Goal: Information Seeking & Learning: Understand process/instructions

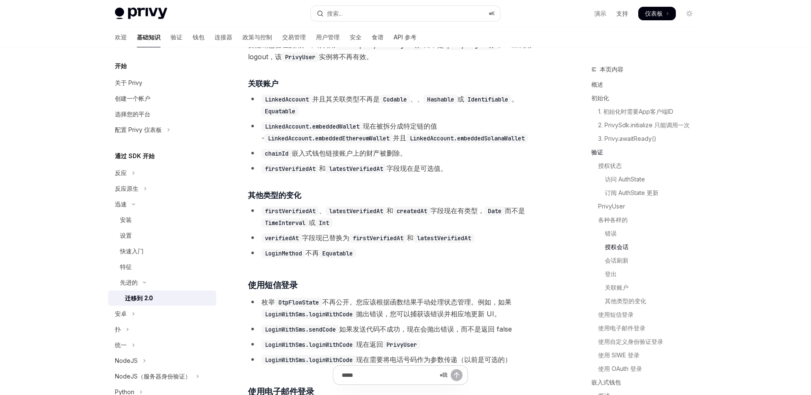
scroll to position [1663, 0]
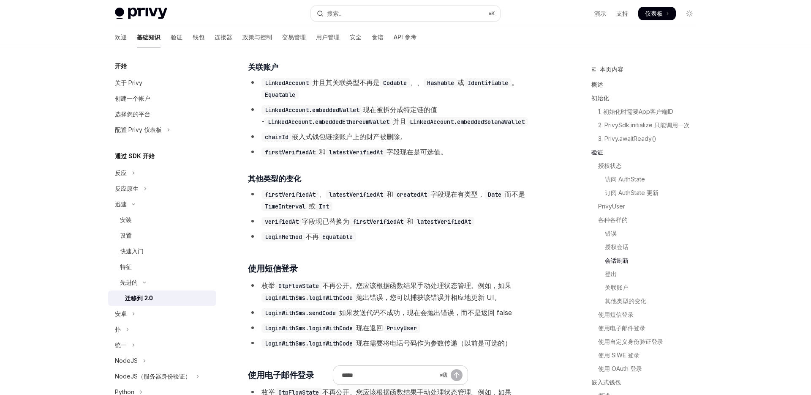
click at [621, 259] on font "会话刷新" at bounding box center [617, 260] width 24 height 7
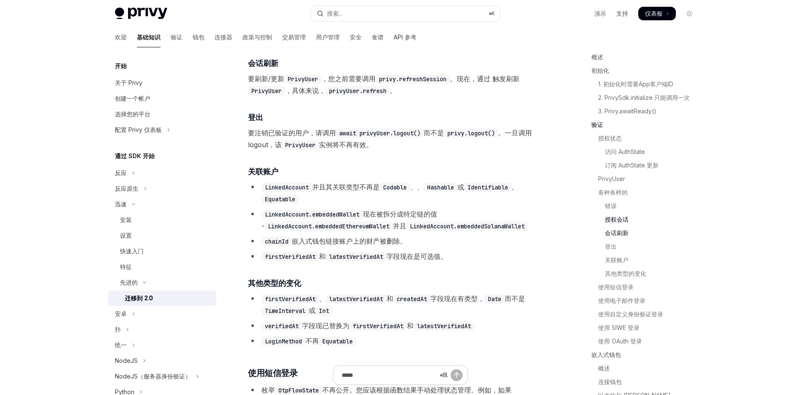
scroll to position [30, 0]
click at [621, 232] on font "会话刷新" at bounding box center [617, 230] width 24 height 7
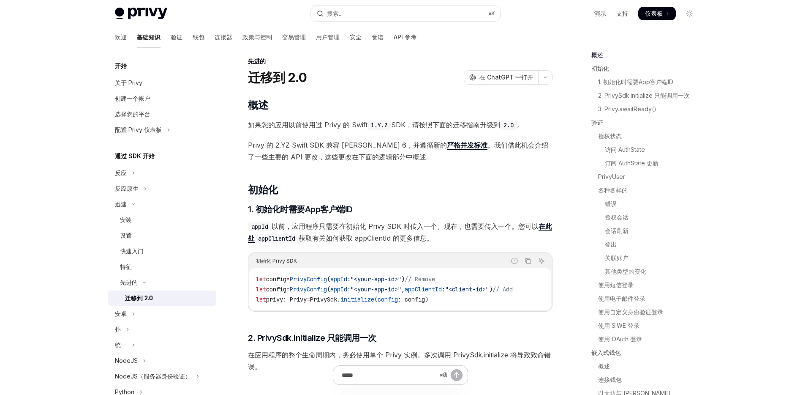
scroll to position [0, 0]
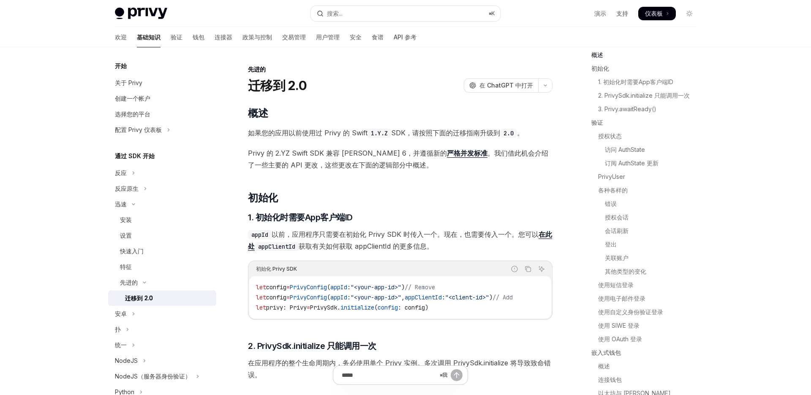
click at [486, 165] on span "Privy 的 2.YZ Swift SDK 兼容 [PERSON_NAME] 6，并遵循新的 严格并发标准 。我们借此机会介绍了一些主要的 API 更改，这…" at bounding box center [400, 159] width 305 height 24
click at [490, 165] on span "Privy 的 2.YZ Swift SDK 兼容 [PERSON_NAME] 6，并遵循新的 严格并发标准 。我们借此机会介绍了一些主要的 API 更改，这…" at bounding box center [400, 159] width 305 height 24
click at [633, 151] on font "访问 AuthState" at bounding box center [625, 149] width 40 height 7
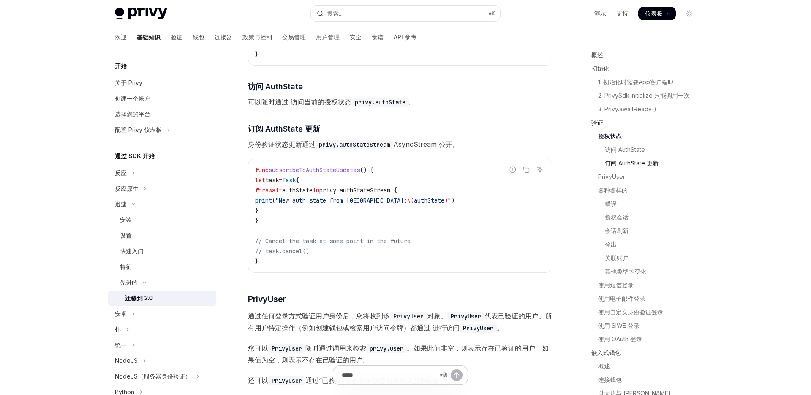
scroll to position [838, 0]
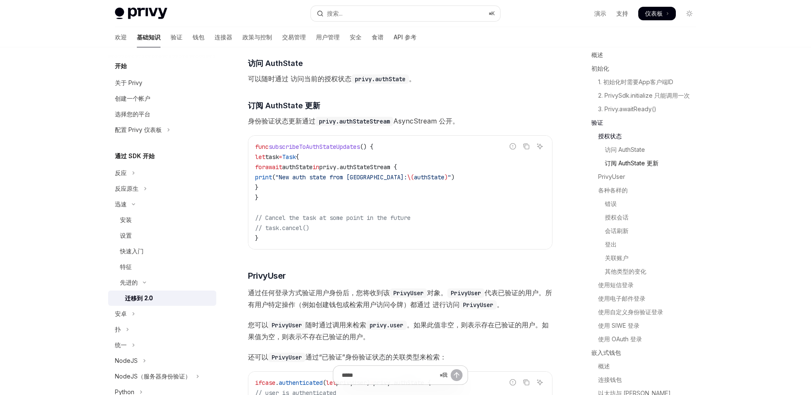
click at [629, 162] on font "订阅 AuthState 更新" at bounding box center [632, 162] width 54 height 7
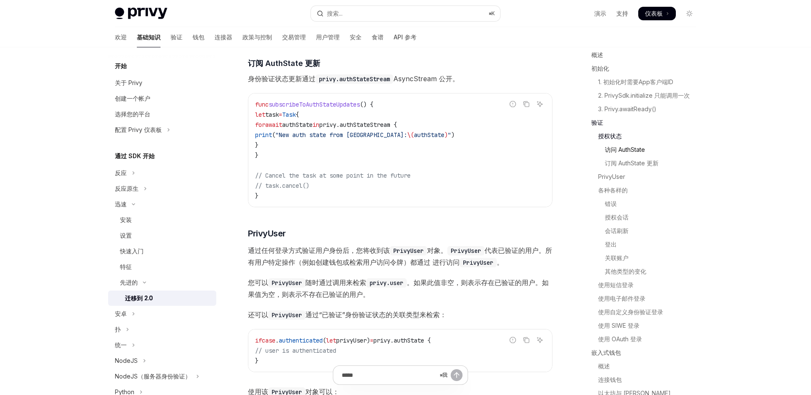
click at [632, 150] on font "访问 AuthState" at bounding box center [625, 149] width 40 height 7
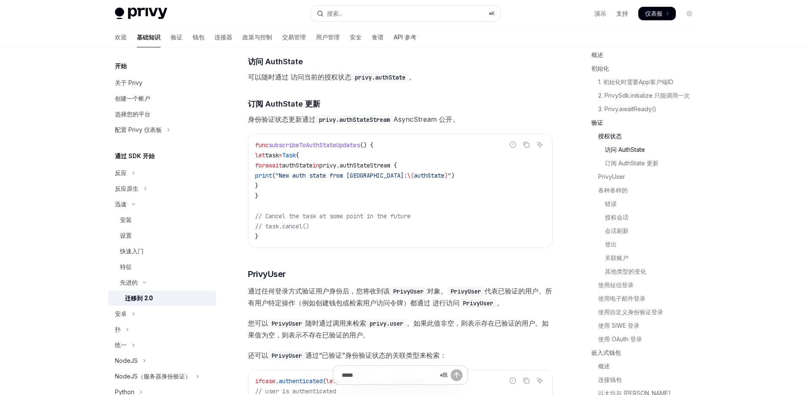
scroll to position [838, 0]
click at [628, 164] on font "订阅 AuthState 更新" at bounding box center [632, 162] width 54 height 7
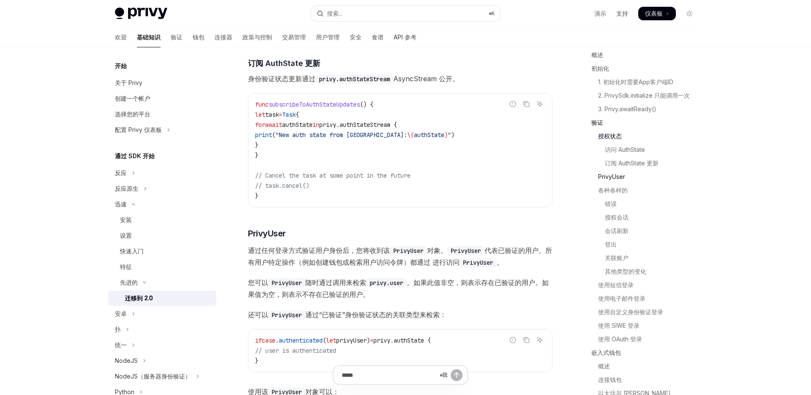
click at [615, 177] on font "PrivyUser" at bounding box center [611, 176] width 27 height 7
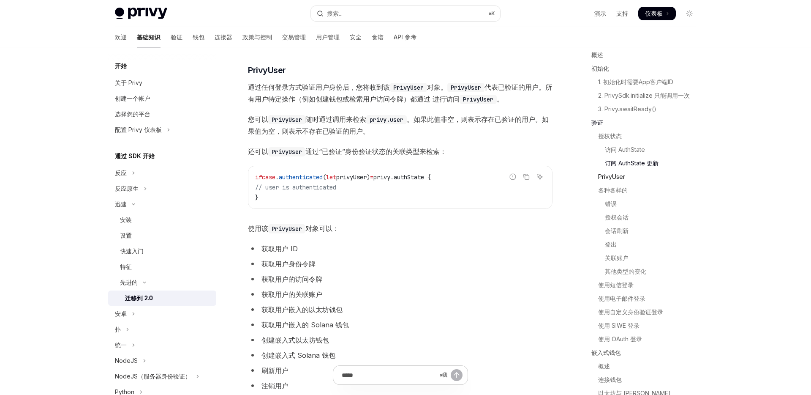
scroll to position [1051, 0]
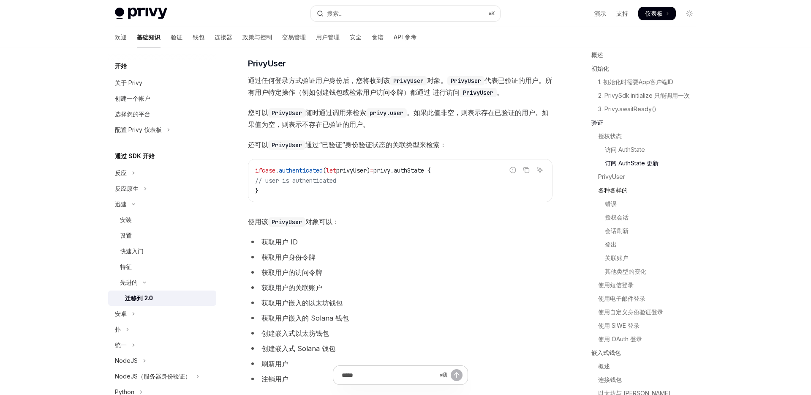
click at [613, 188] on font "各种各样的" at bounding box center [613, 189] width 30 height 7
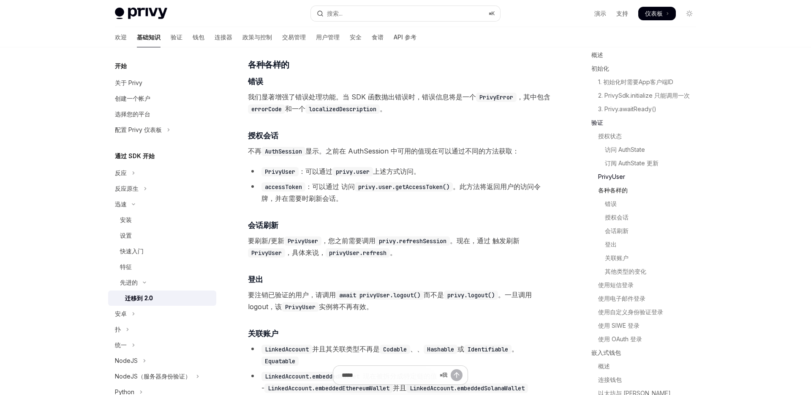
scroll to position [1398, 0]
click at [611, 199] on font "错误" at bounding box center [611, 204] width 12 height 10
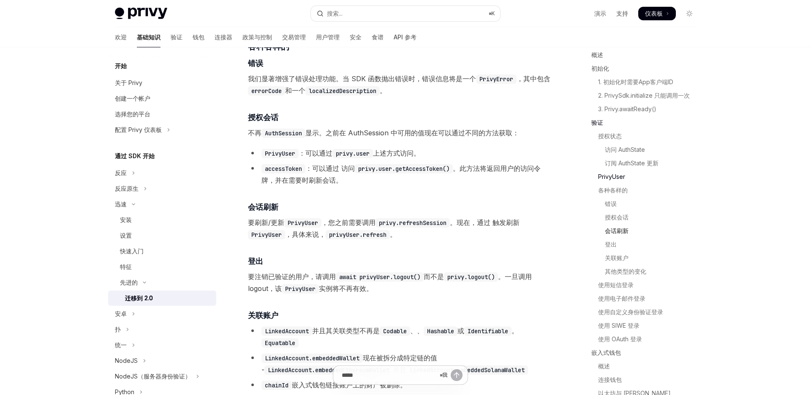
click at [612, 226] on font "会话刷新" at bounding box center [617, 231] width 24 height 10
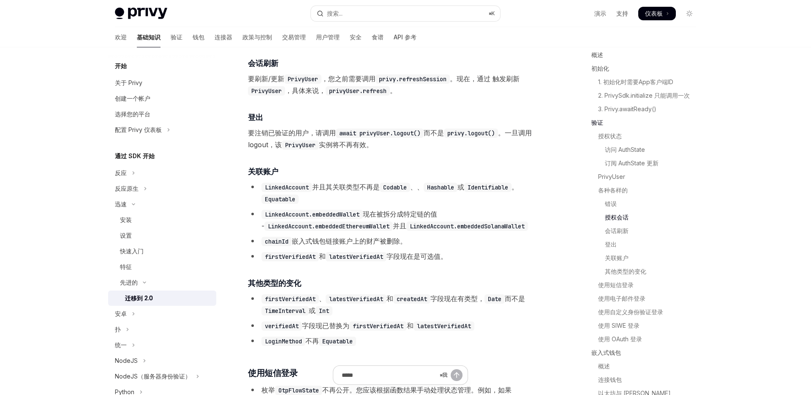
click at [615, 218] on font "授权会话" at bounding box center [617, 216] width 24 height 7
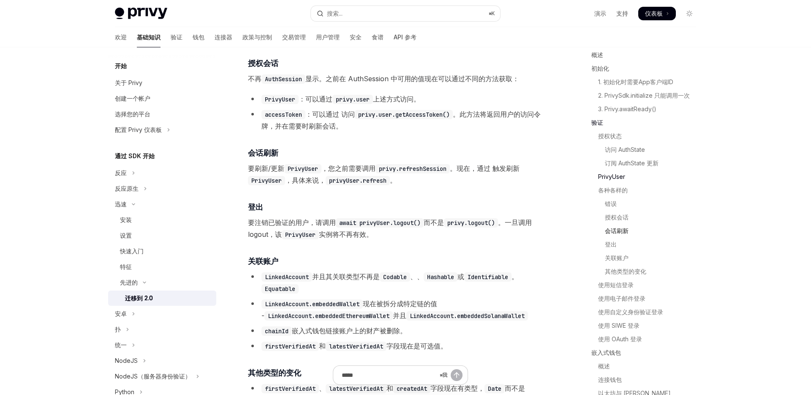
click at [613, 228] on font "会话刷新" at bounding box center [617, 230] width 24 height 7
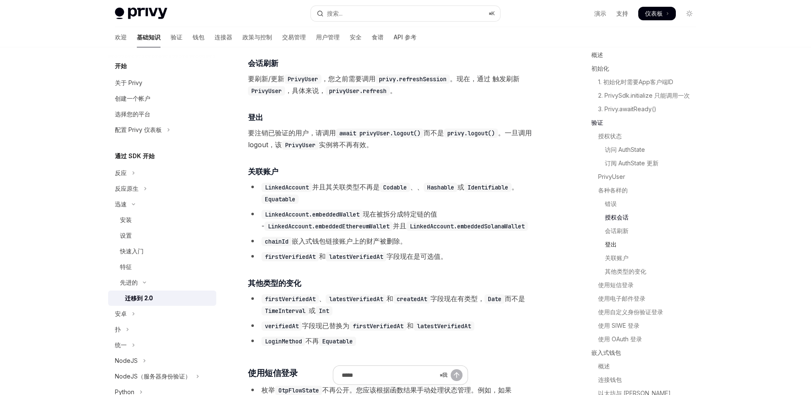
click at [609, 240] on font "登出" at bounding box center [611, 243] width 12 height 7
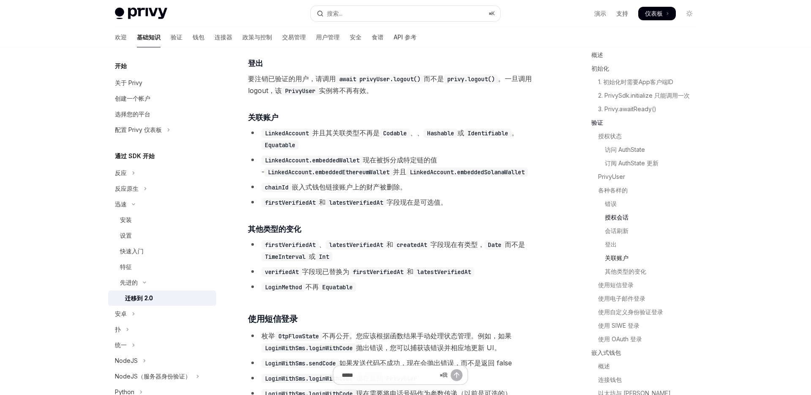
click at [610, 254] on font "关联账户" at bounding box center [617, 257] width 24 height 7
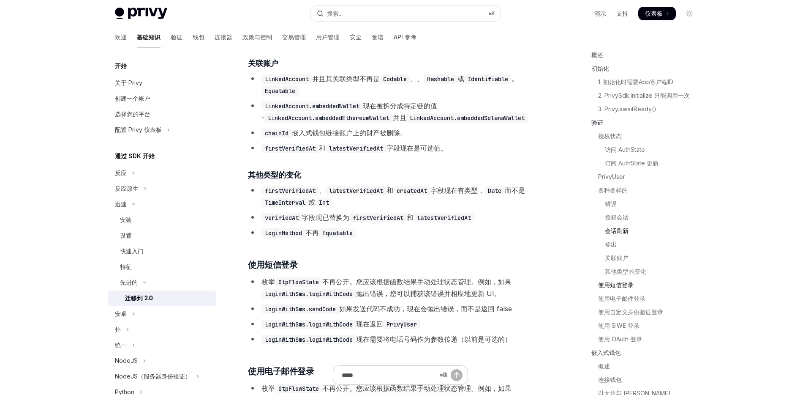
click at [613, 279] on link "使用短信登录" at bounding box center [648, 285] width 112 height 14
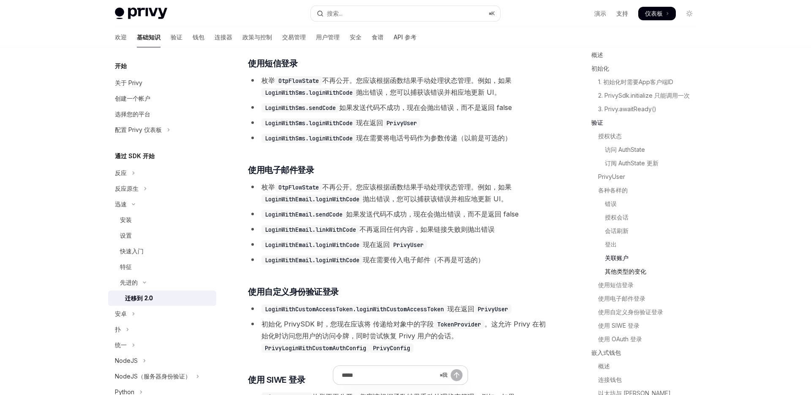
click at [617, 273] on font "其他类型的变化" at bounding box center [625, 271] width 41 height 7
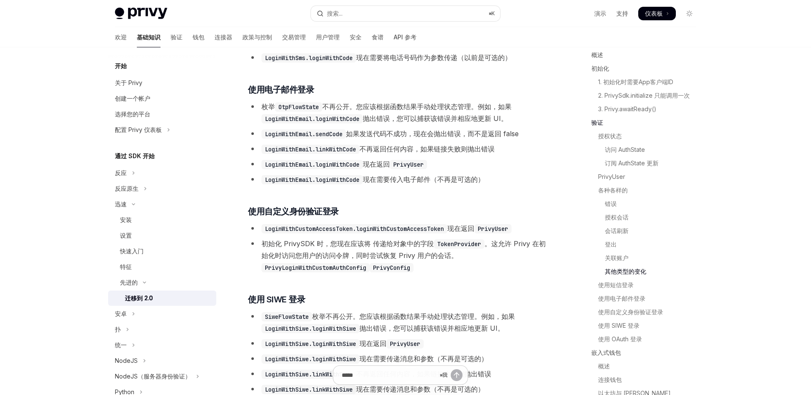
scroll to position [1949, 0]
click at [647, 82] on font "1. 初始化时需要App客户端ID" at bounding box center [635, 81] width 75 height 7
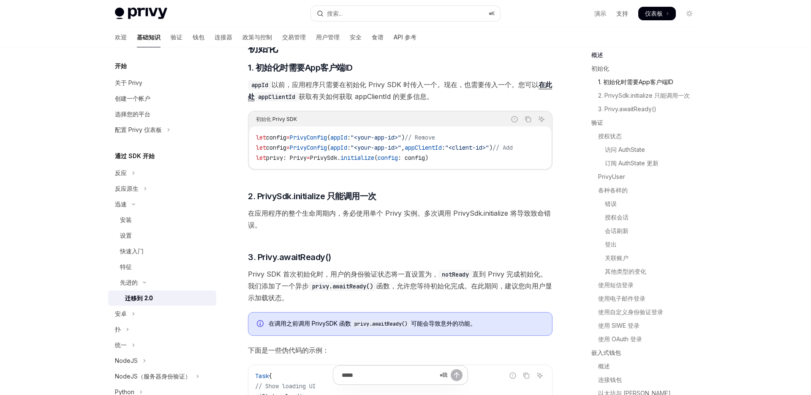
scroll to position [147, 0]
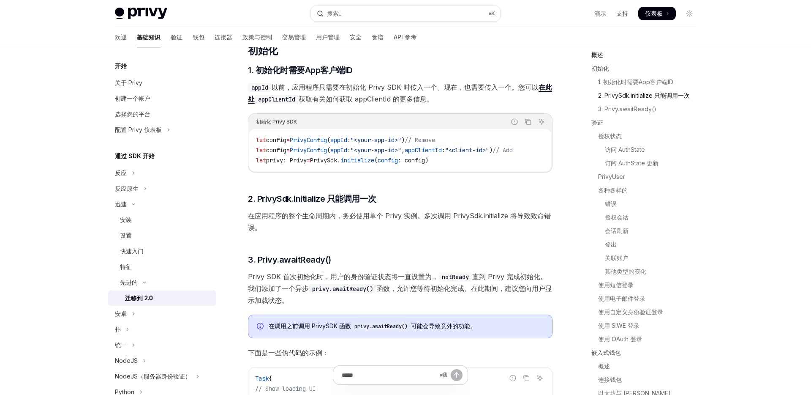
click at [639, 99] on font "2. PrivySdk.initialize 只能调用一次" at bounding box center [644, 95] width 92 height 10
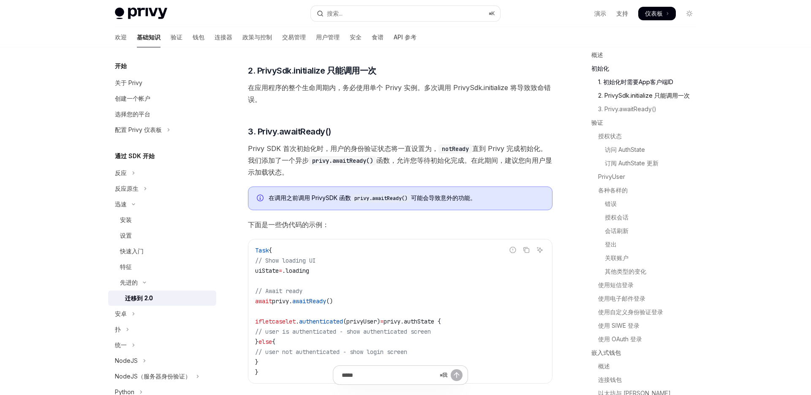
click at [639, 99] on font "2. PrivySdk.initialize 只能调用一次" at bounding box center [644, 95] width 92 height 10
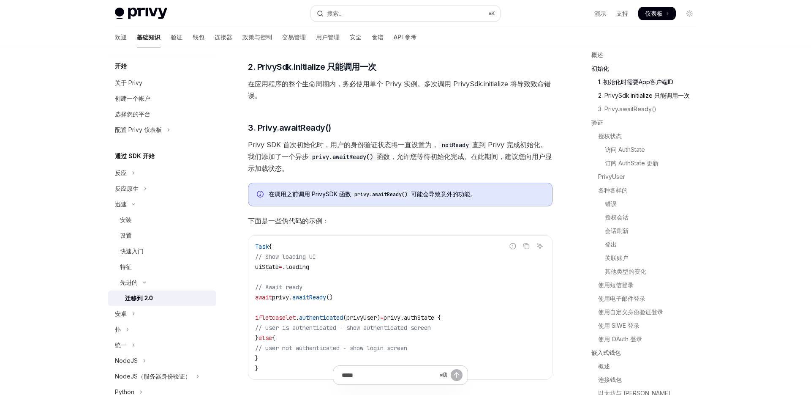
click at [644, 96] on font "2. PrivySdk.initialize 只能调用一次" at bounding box center [644, 95] width 92 height 7
click at [639, 106] on font "3. Privy.awaitReady()" at bounding box center [627, 108] width 58 height 7
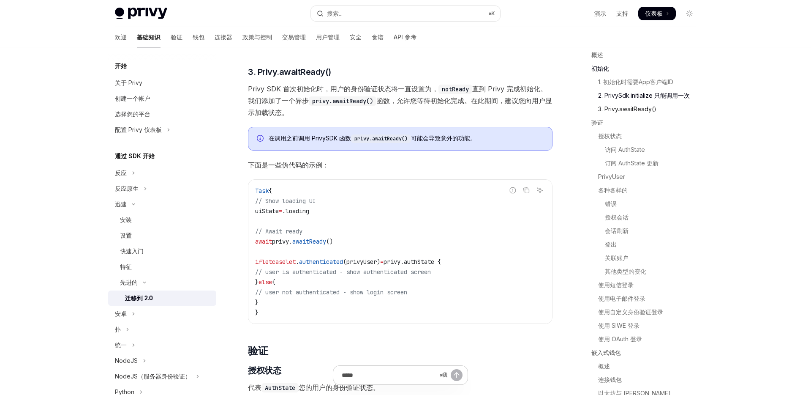
scroll to position [340, 0]
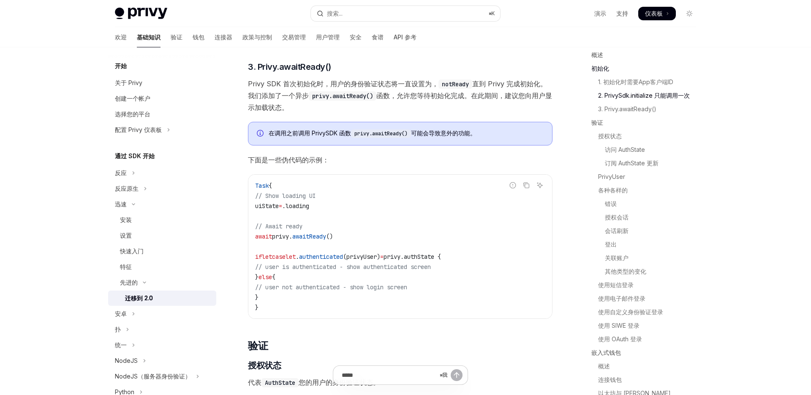
click at [644, 98] on font "2. PrivySdk.initialize 只能调用一次" at bounding box center [644, 95] width 92 height 7
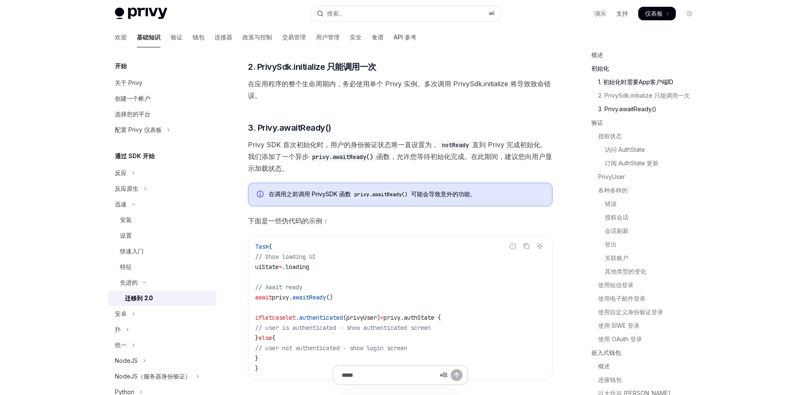
click at [641, 109] on font "3. Privy.awaitReady()" at bounding box center [627, 108] width 58 height 7
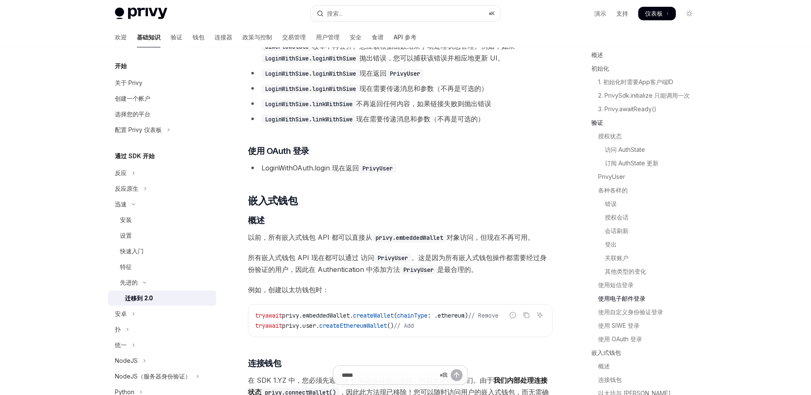
scroll to position [2303, 0]
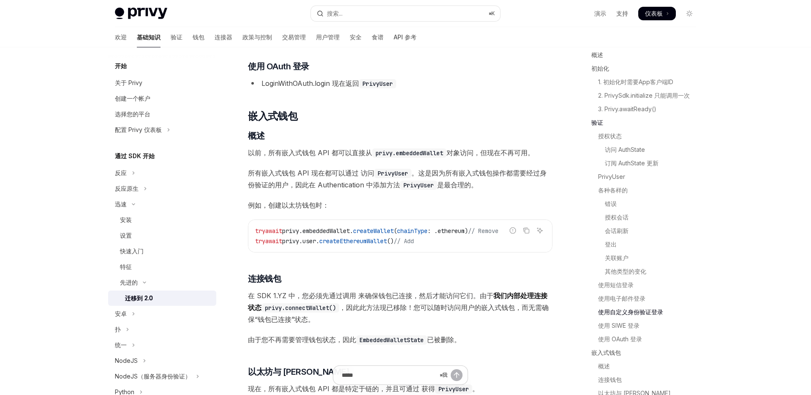
type textarea "*"
